Goal: Obtain resource: Obtain resource

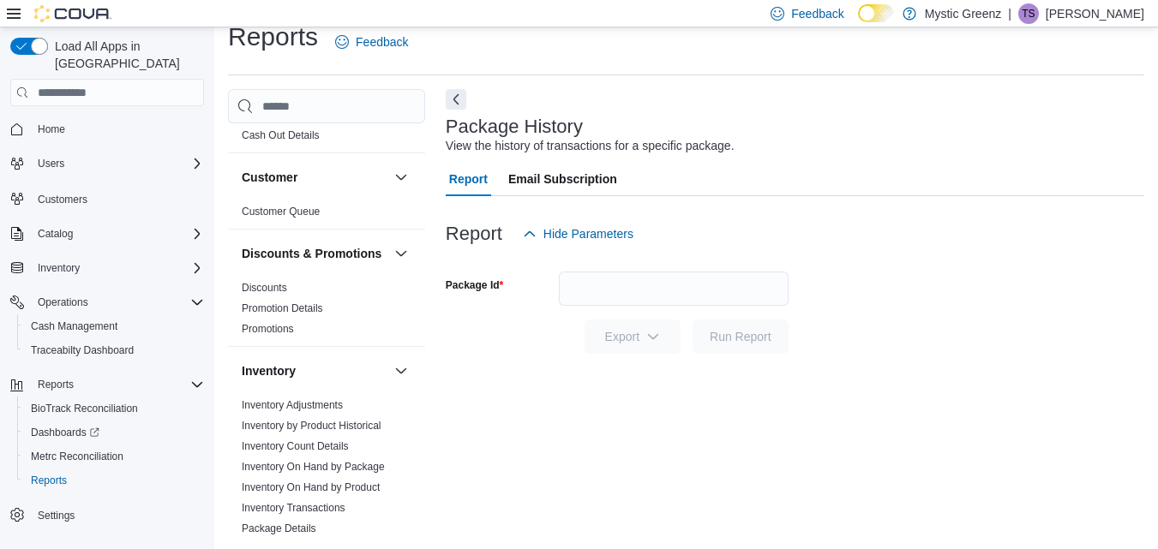
scroll to position [36, 0]
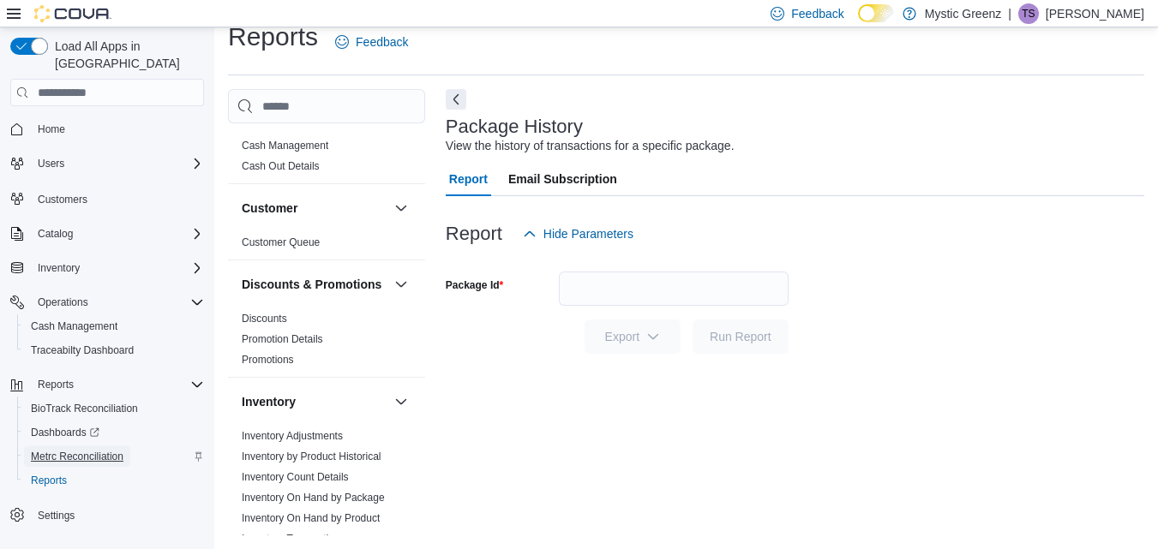
click at [105, 450] on span "Metrc Reconciliation" at bounding box center [77, 457] width 93 height 14
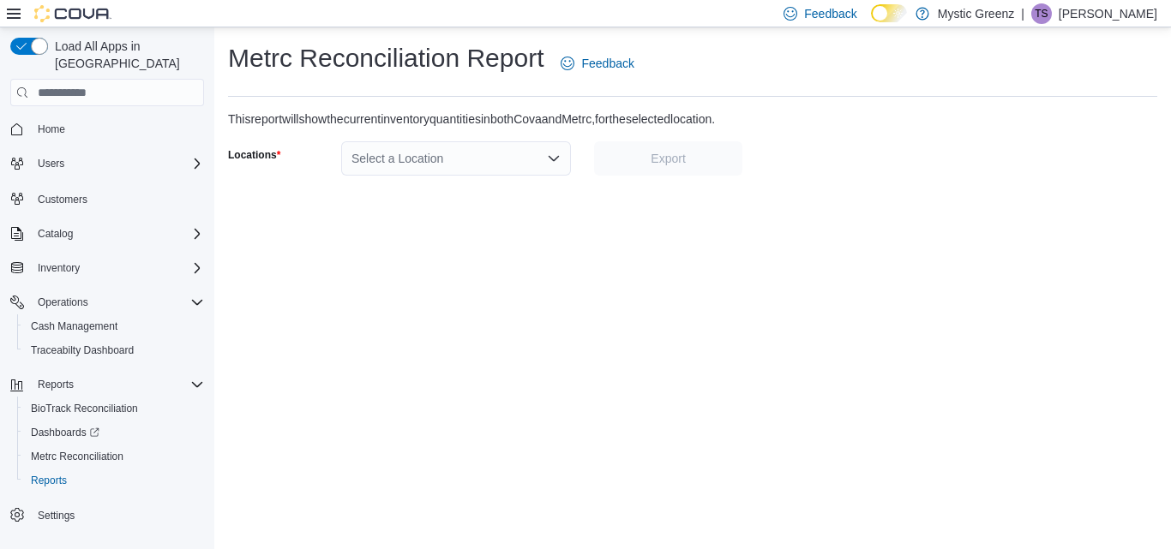
click at [531, 151] on div "Select a Location" at bounding box center [456, 158] width 230 height 34
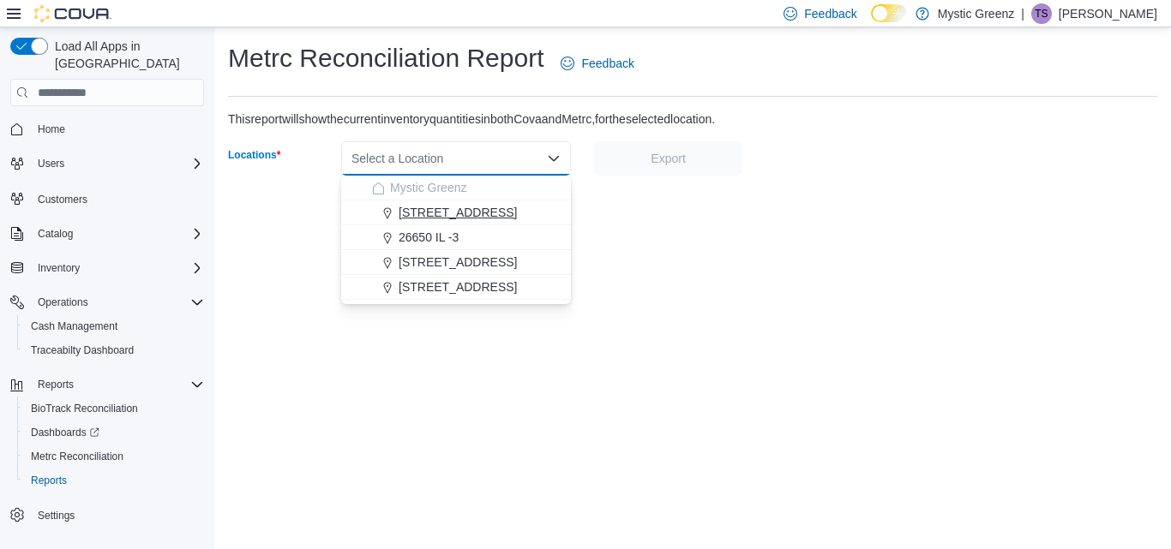
click at [483, 218] on span "[STREET_ADDRESS]" at bounding box center [457, 212] width 118 height 17
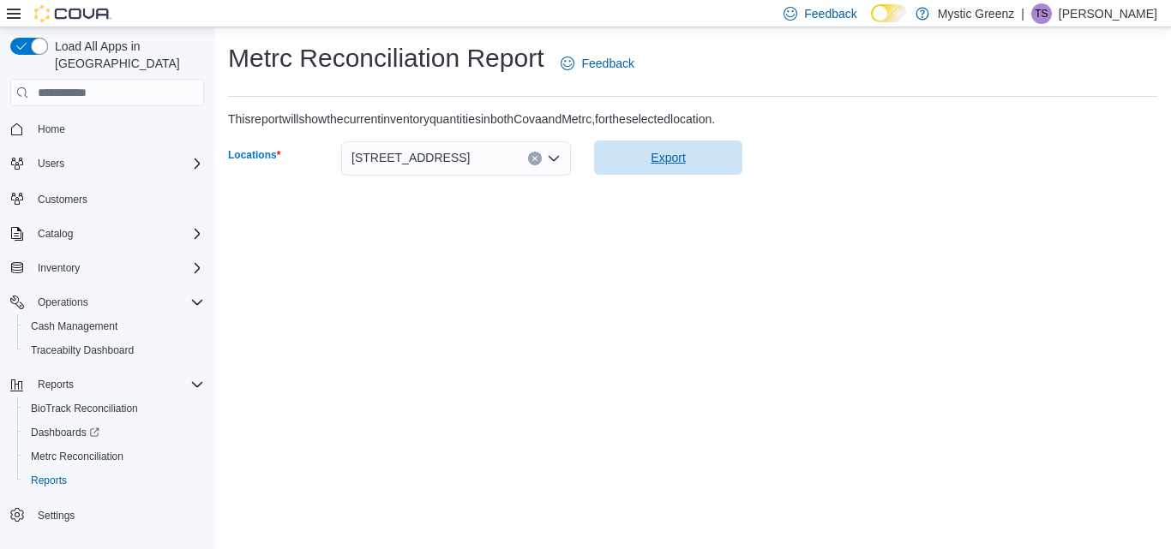
click at [667, 162] on span "Export" at bounding box center [667, 157] width 34 height 17
click at [652, 165] on span "Export" at bounding box center [667, 157] width 34 height 17
